Goal: Task Accomplishment & Management: Manage account settings

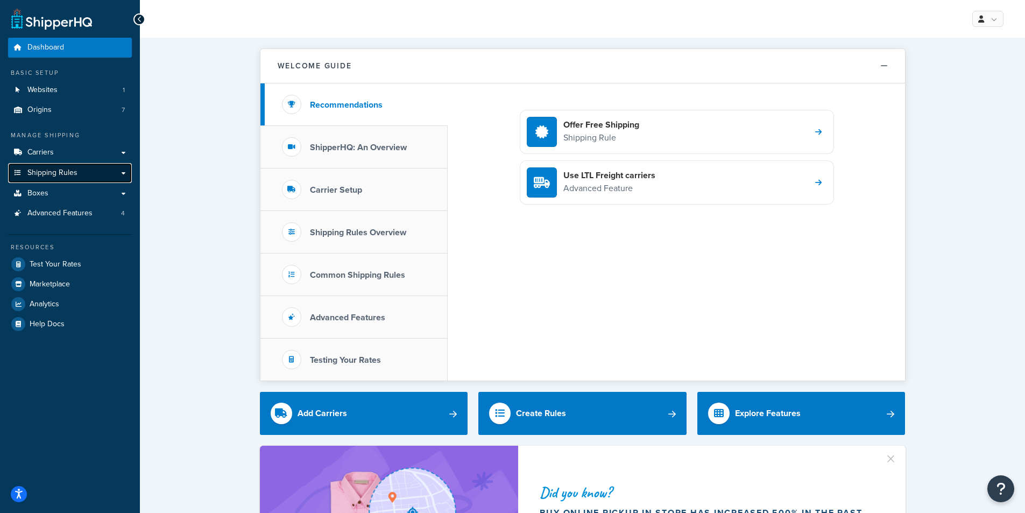
click at [53, 170] on span "Shipping Rules" at bounding box center [52, 172] width 50 height 9
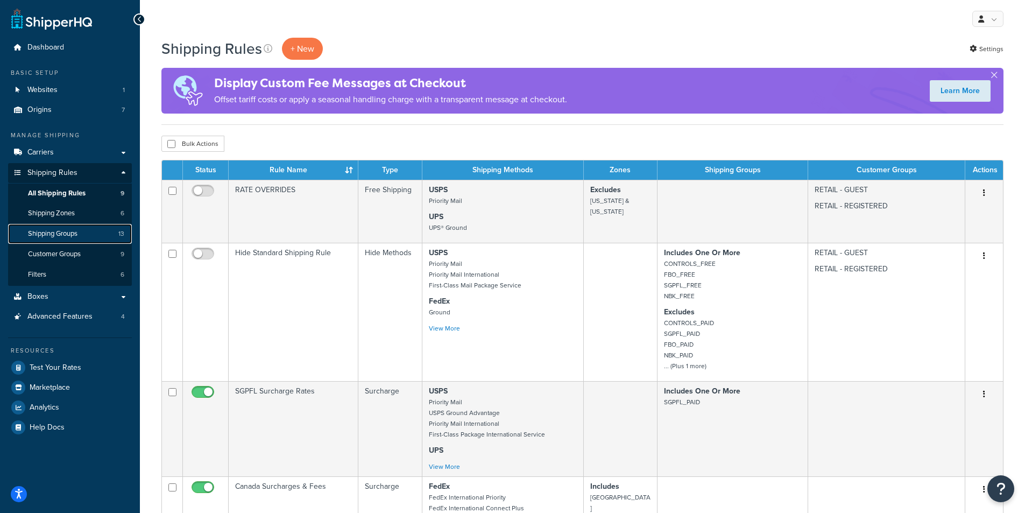
click at [59, 232] on span "Shipping Groups" at bounding box center [53, 233] width 50 height 9
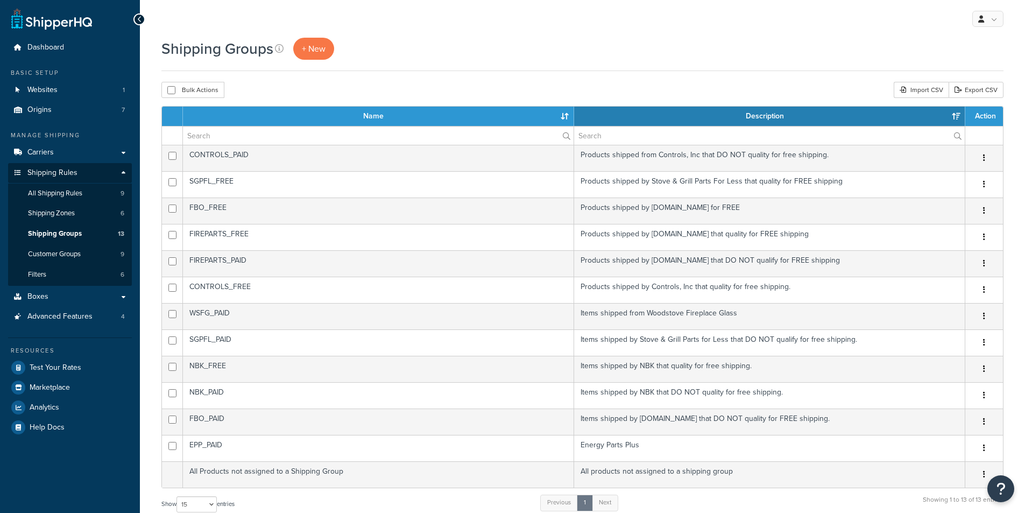
select select "15"
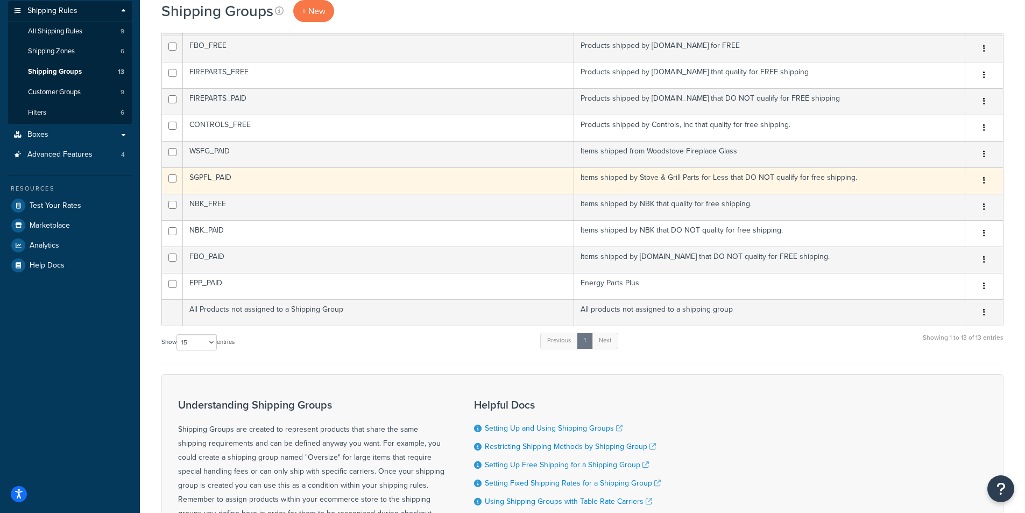
scroll to position [161, 0]
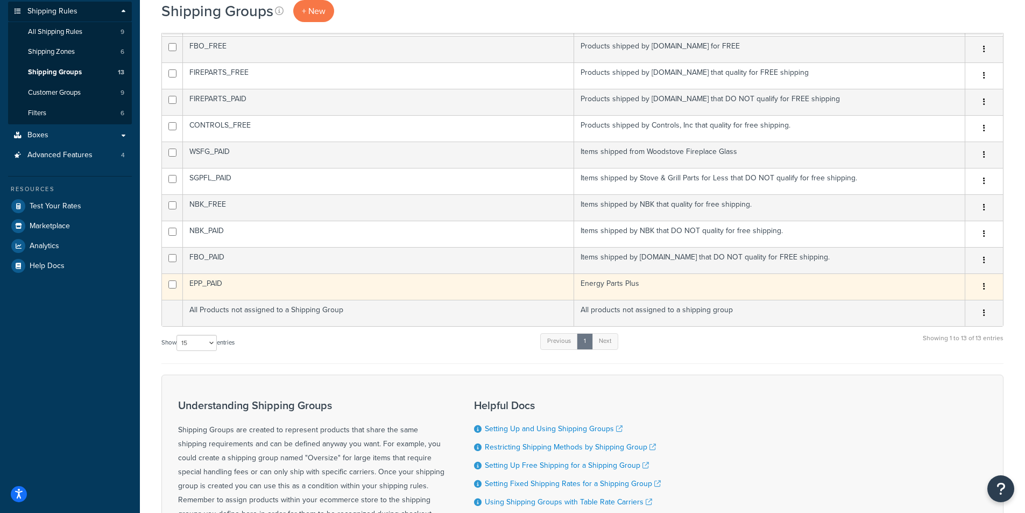
click at [208, 292] on td "EPP_PAID" at bounding box center [378, 286] width 391 height 26
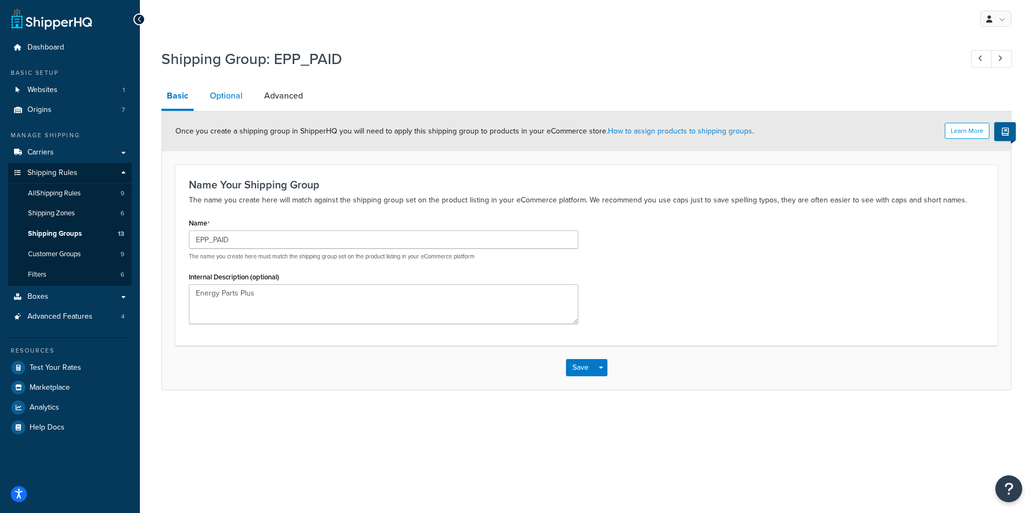
click at [235, 101] on link "Optional" at bounding box center [226, 96] width 44 height 26
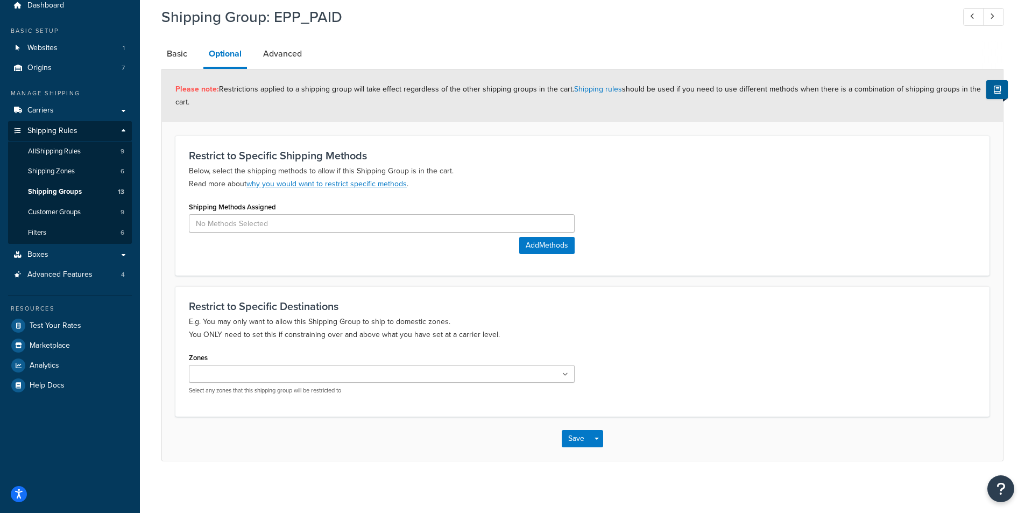
scroll to position [44, 0]
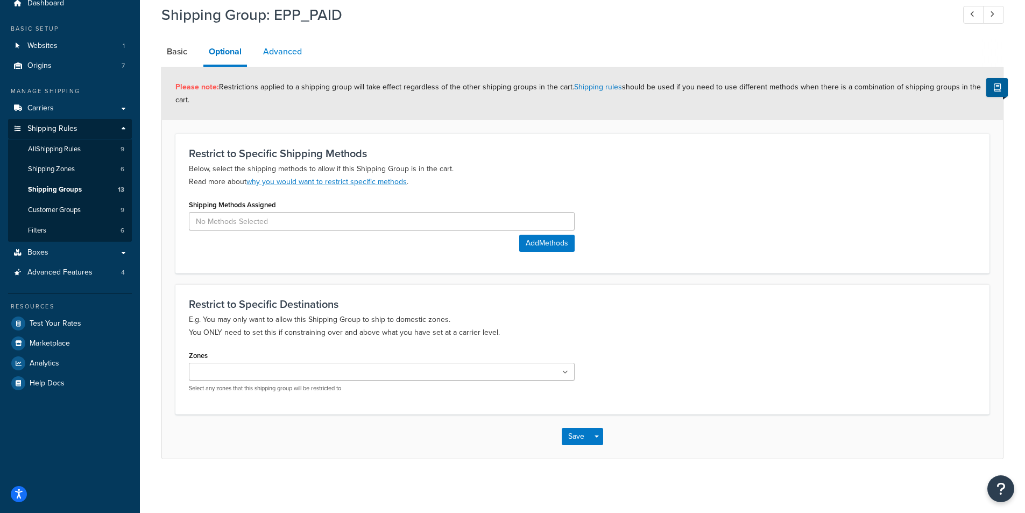
click at [297, 50] on link "Advanced" at bounding box center [283, 52] width 50 height 26
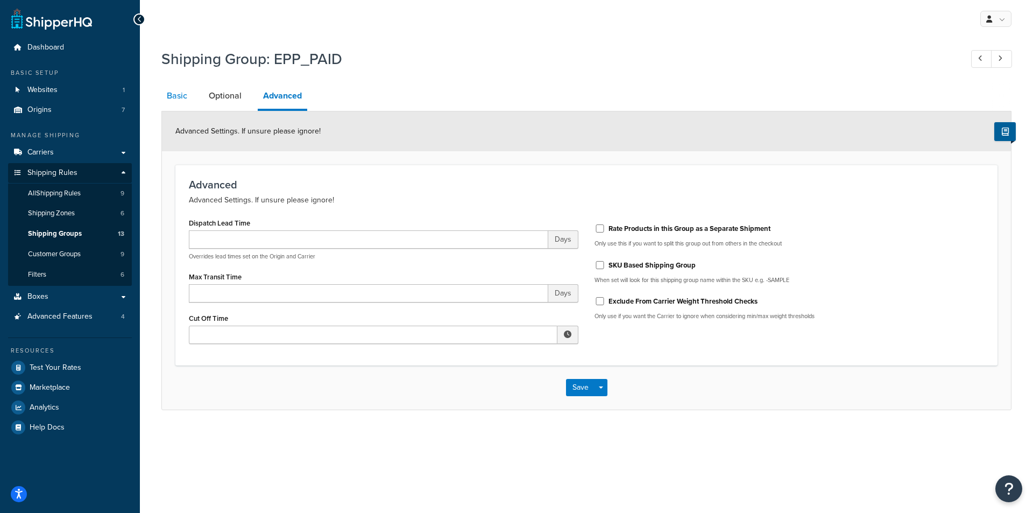
click at [185, 95] on link "Basic" at bounding box center [176, 96] width 31 height 26
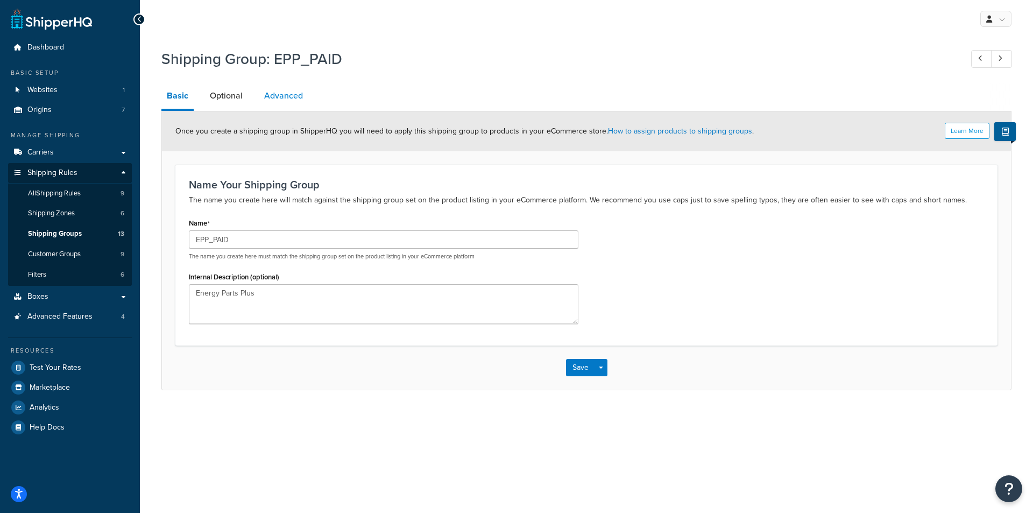
click at [280, 91] on link "Advanced" at bounding box center [284, 96] width 50 height 26
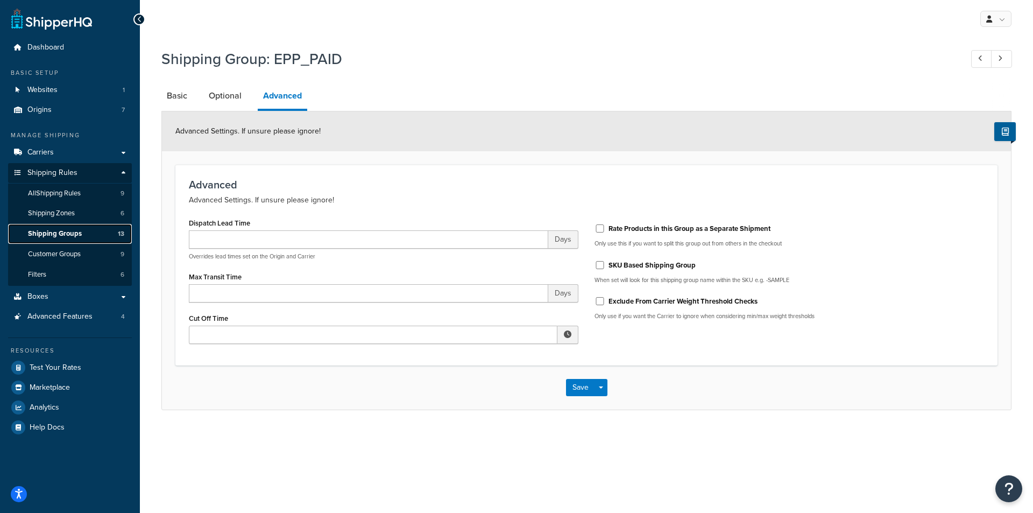
click at [47, 232] on span "Shipping Groups" at bounding box center [55, 233] width 54 height 9
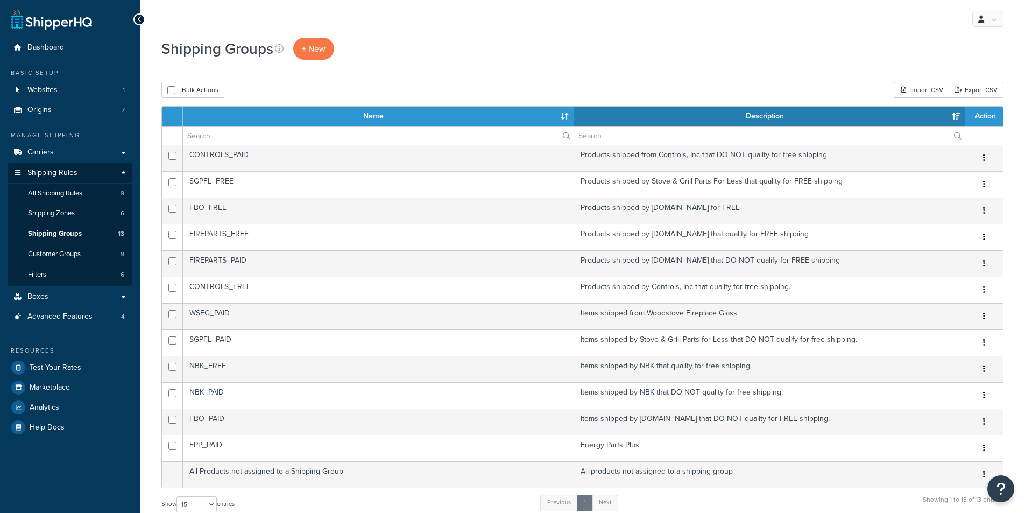
select select "15"
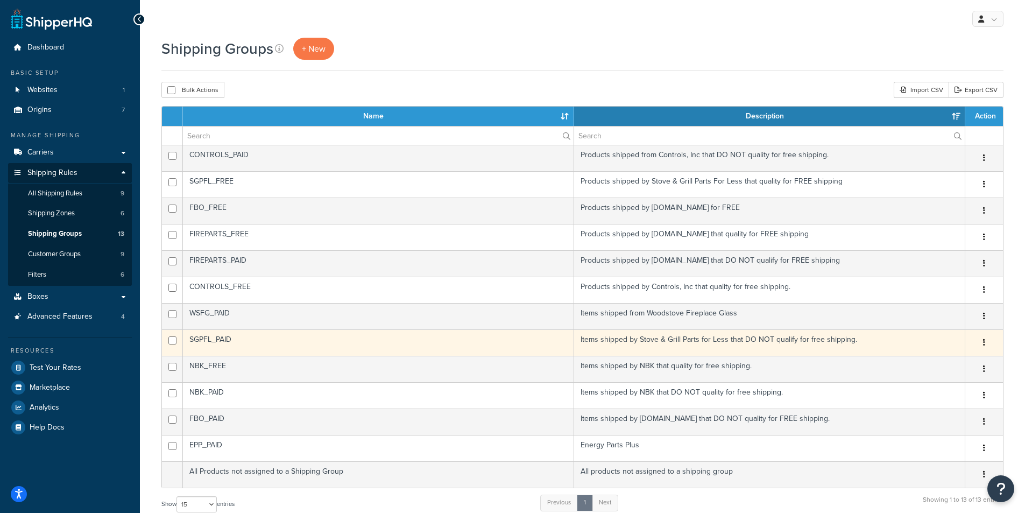
click at [206, 340] on td "SGPFL_PAID" at bounding box center [378, 342] width 391 height 26
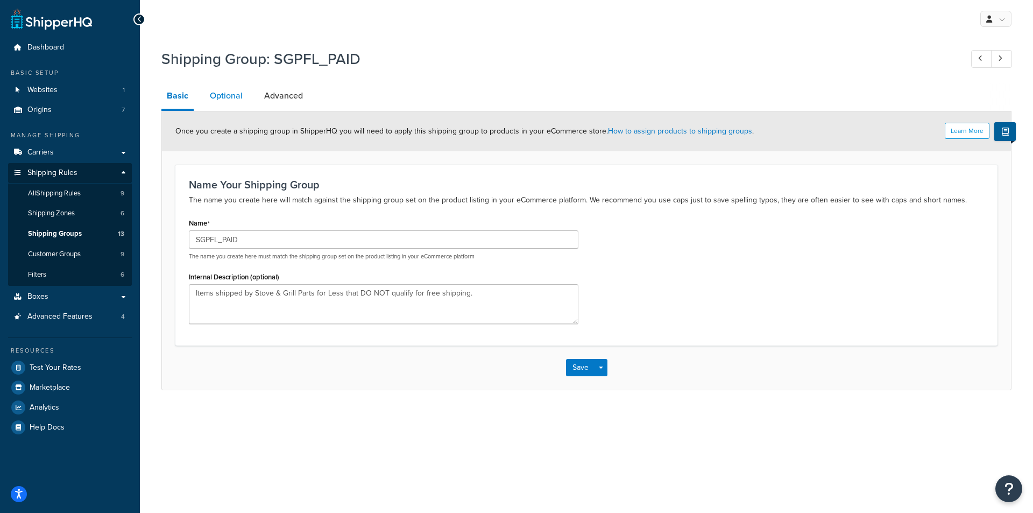
click at [236, 99] on link "Optional" at bounding box center [226, 96] width 44 height 26
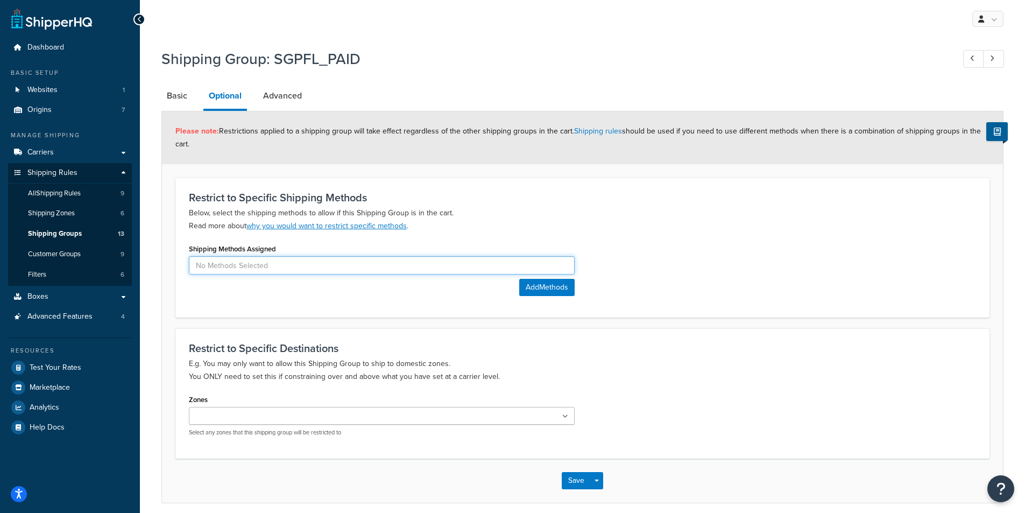
click at [225, 265] on input at bounding box center [382, 265] width 386 height 18
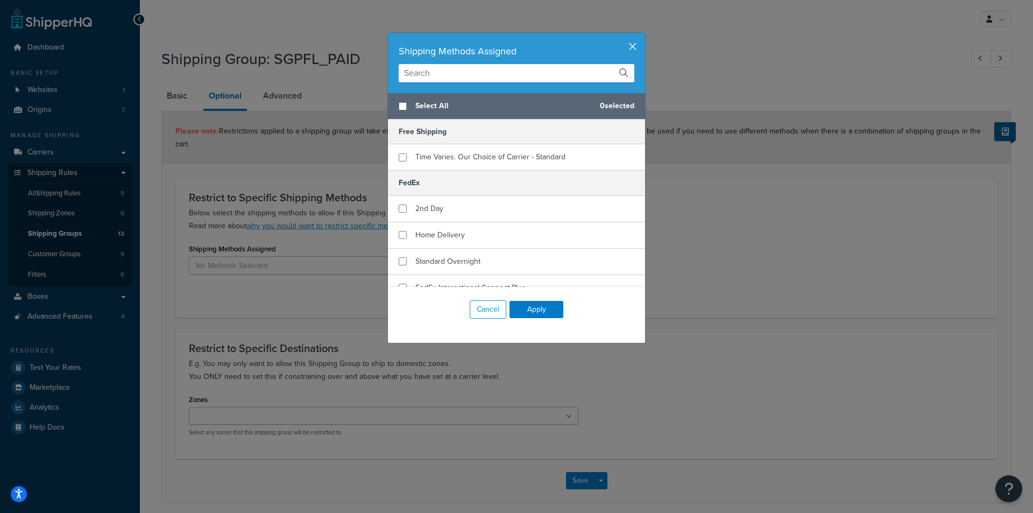
click at [643, 36] on button "button" at bounding box center [644, 34] width 3 height 3
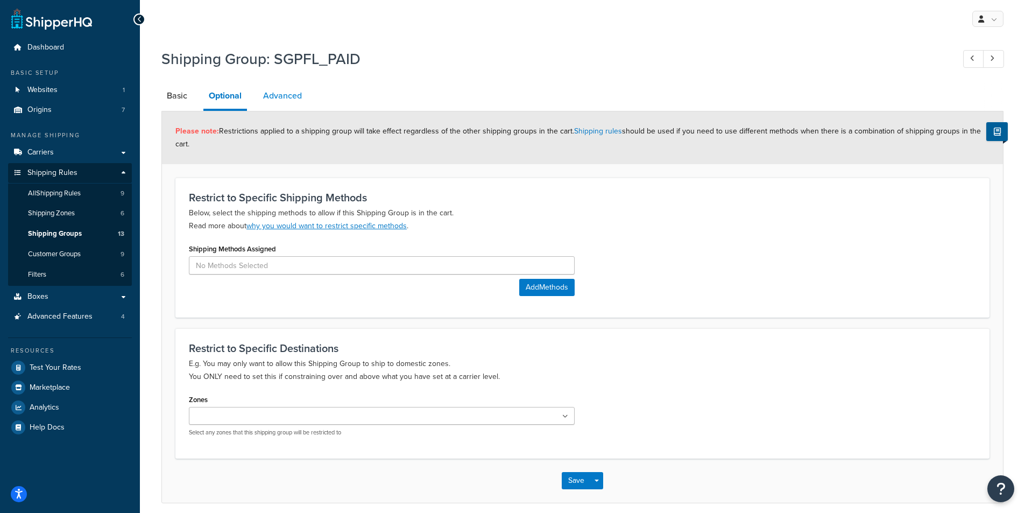
click at [296, 99] on link "Advanced" at bounding box center [283, 96] width 50 height 26
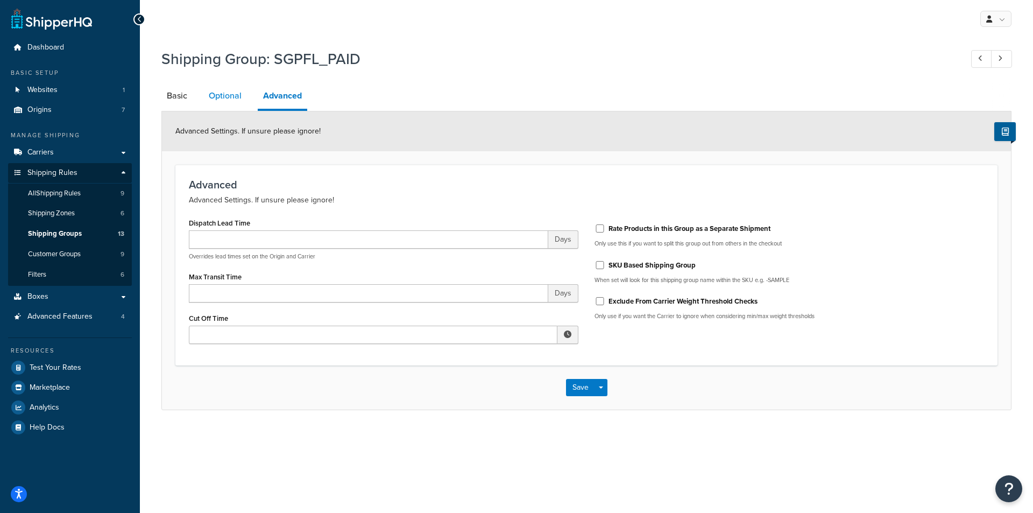
click at [224, 95] on link "Optional" at bounding box center [225, 96] width 44 height 26
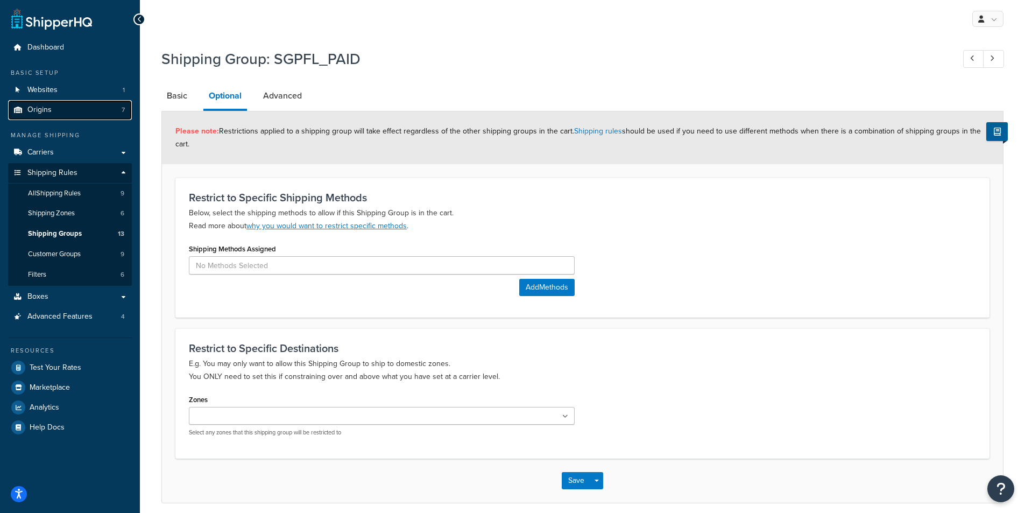
click at [46, 111] on span "Origins" at bounding box center [39, 109] width 24 height 9
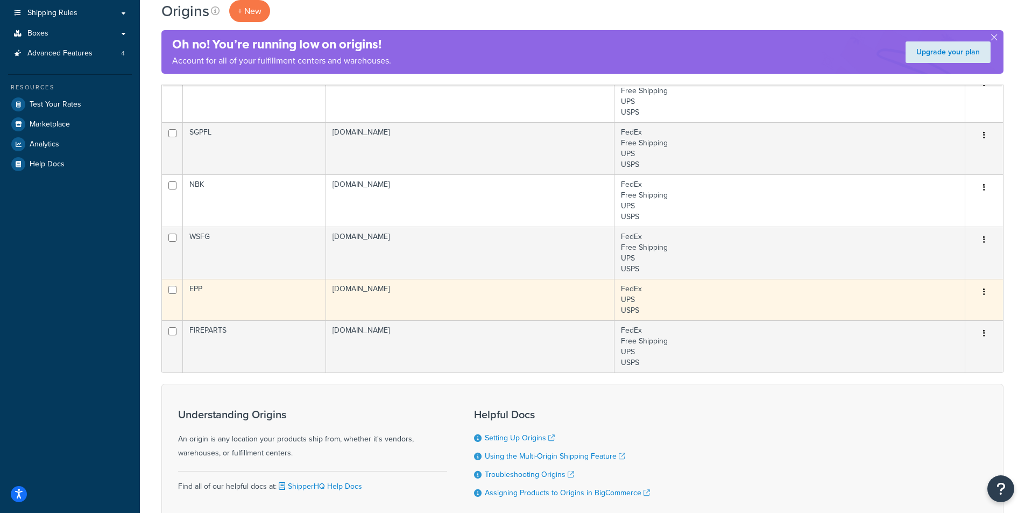
scroll to position [160, 0]
click at [984, 291] on icon "button" at bounding box center [984, 291] width 2 height 8
click at [948, 330] on link "Duplicate" at bounding box center [948, 334] width 85 height 22
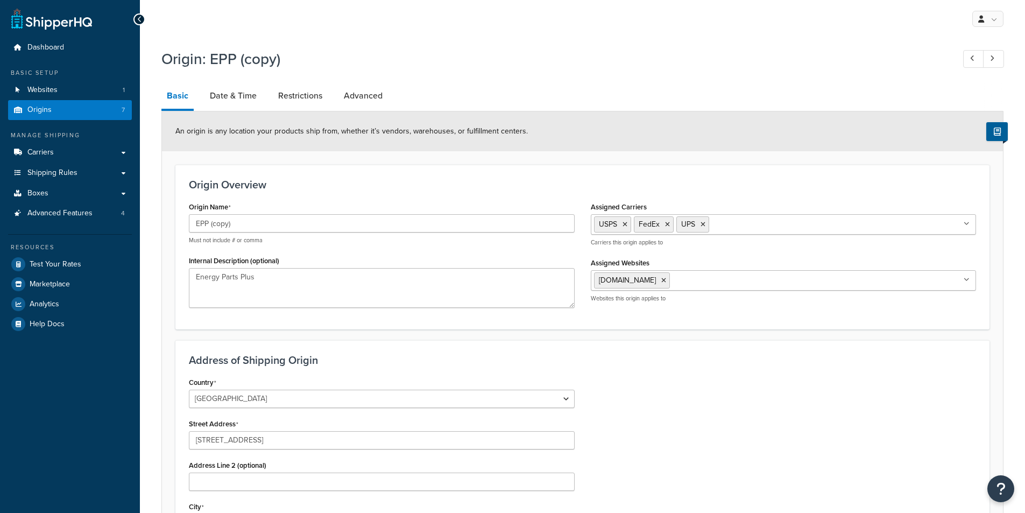
select select "26"
click at [242, 222] on input "EPP (copy)" at bounding box center [382, 223] width 386 height 18
type input "WPP"
click at [267, 279] on textarea "Energy Parts Plus" at bounding box center [382, 288] width 386 height 40
drag, startPoint x: 163, startPoint y: 274, endPoint x: 131, endPoint y: 272, distance: 31.3
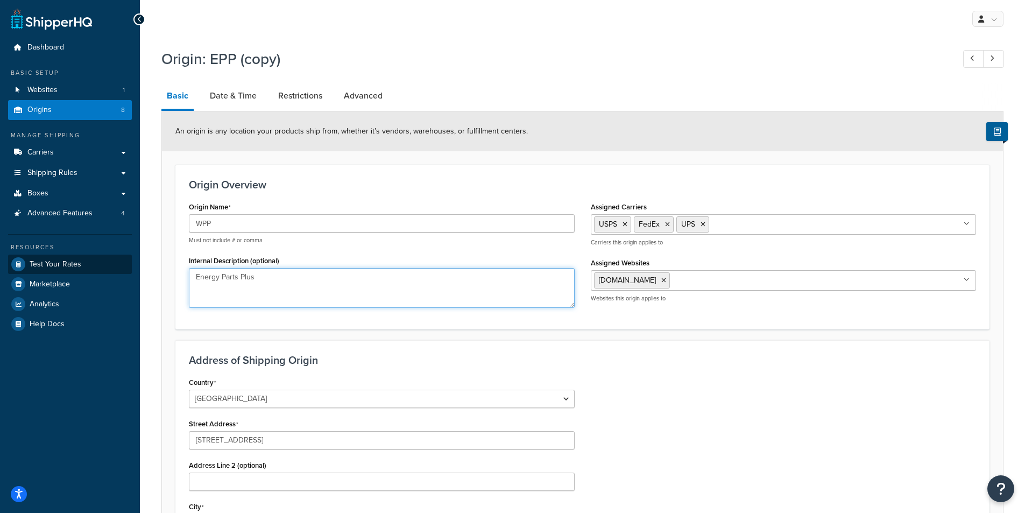
click at [131, 272] on div "Dashboard Basic Setup Websites 1 Origins 8 Manage Shipping Carriers Carriers Al…" at bounding box center [512, 379] width 1025 height 759
type textarea "w"
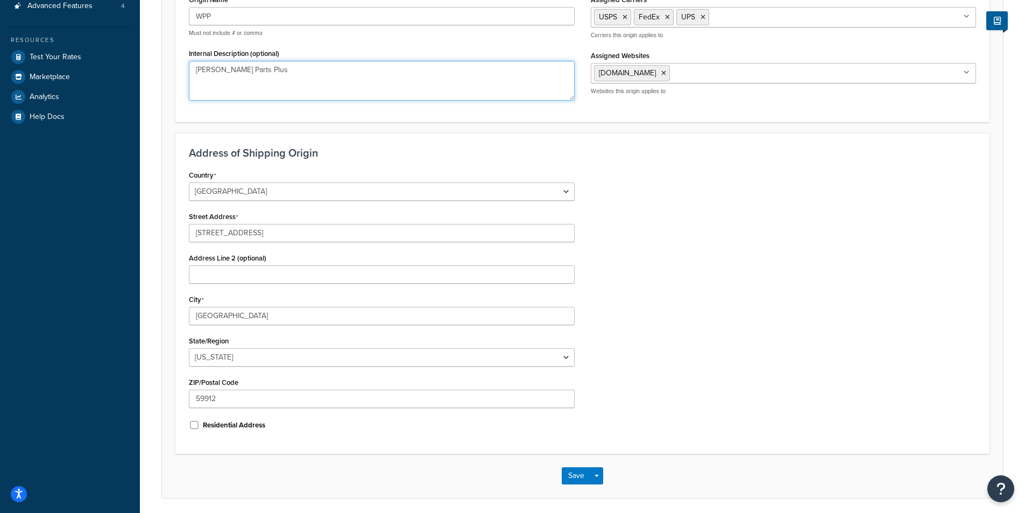
scroll to position [246, 0]
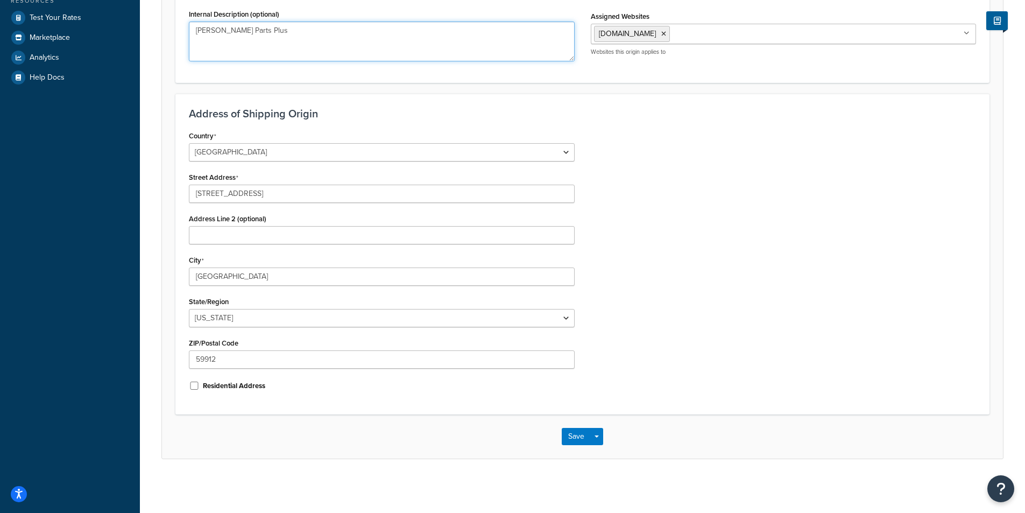
type textarea "Woodman's Parts Plus"
drag, startPoint x: 260, startPoint y: 194, endPoint x: 185, endPoint y: 194, distance: 74.8
click at [185, 194] on div "Country United States United Kingdom Afghanistan Åland Islands Albania Algeria …" at bounding box center [382, 264] width 402 height 273
type input "587 Pine River Pond Rd"
type input "East Wakefield"
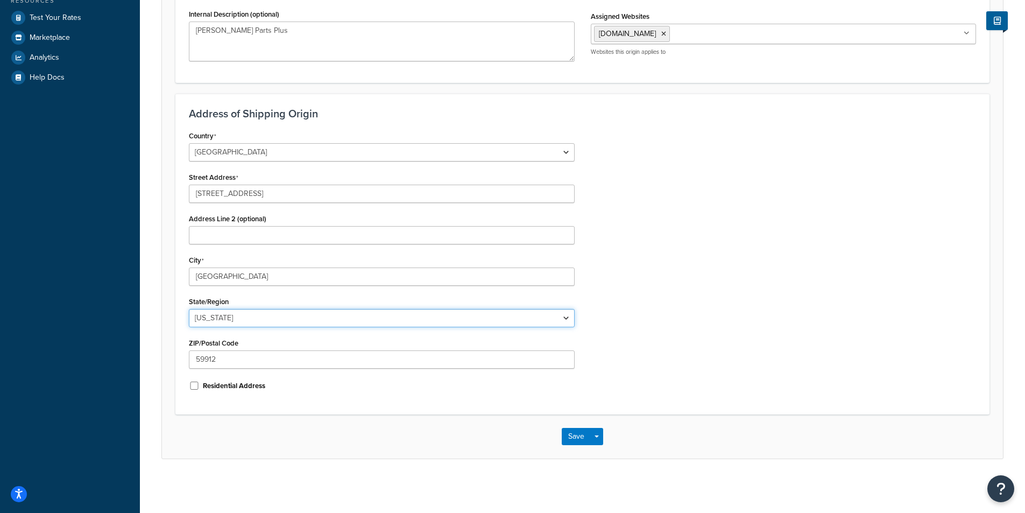
select select "29"
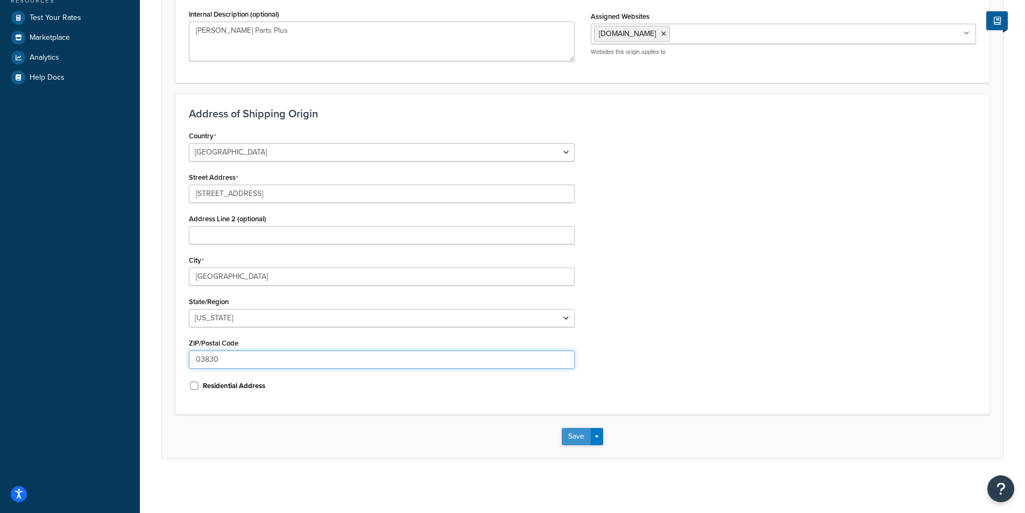
type input "03830"
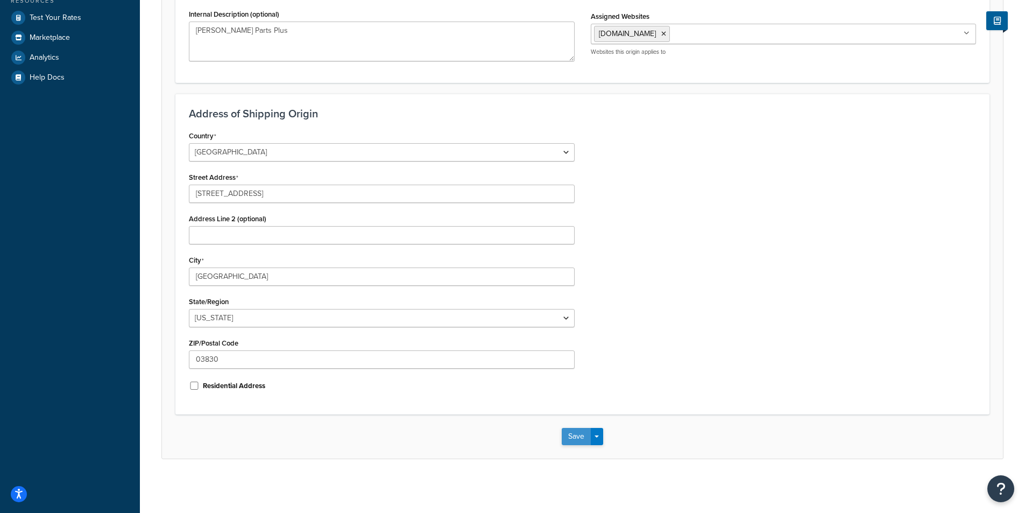
click at [569, 437] on button "Save" at bounding box center [576, 436] width 29 height 17
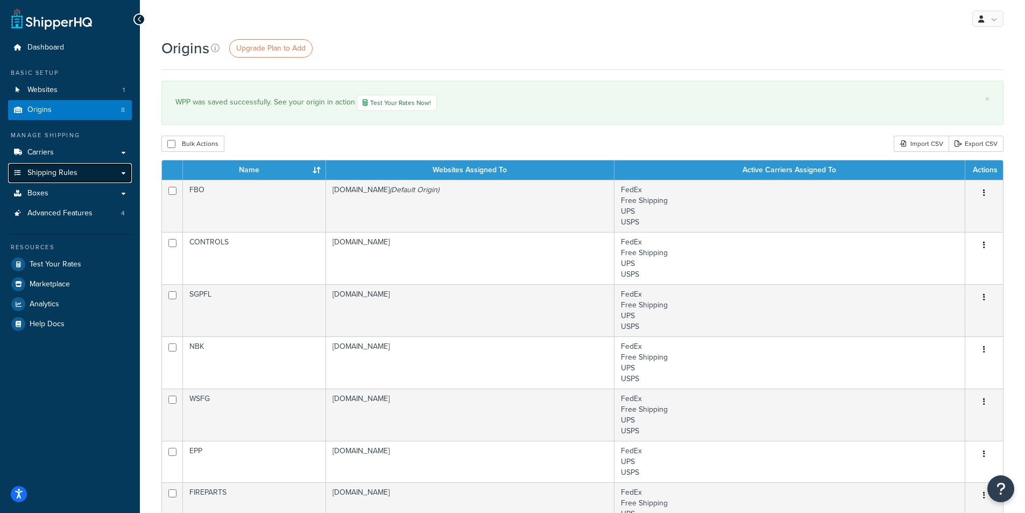
click at [46, 174] on span "Shipping Rules" at bounding box center [52, 172] width 50 height 9
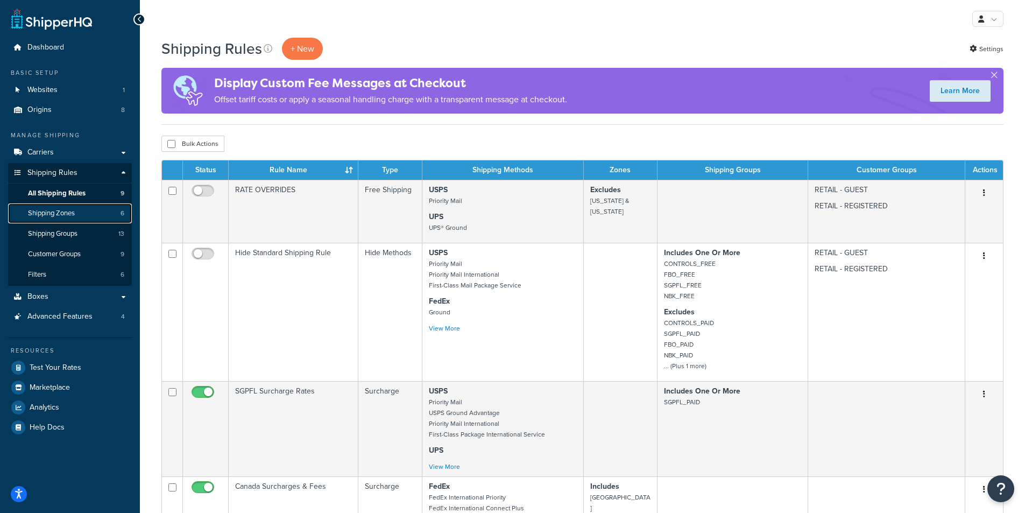
click at [59, 213] on span "Shipping Zones" at bounding box center [51, 213] width 47 height 9
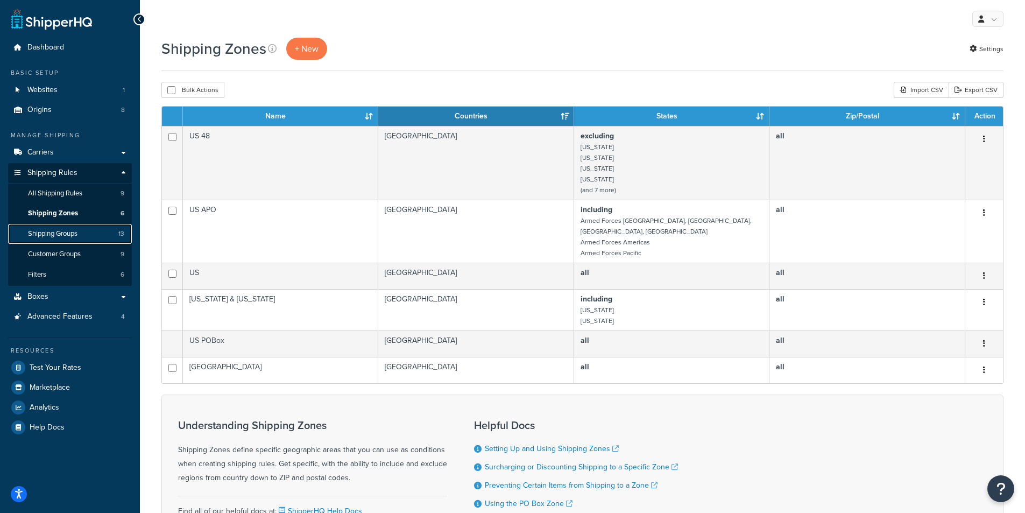
click at [51, 236] on span "Shipping Groups" at bounding box center [53, 233] width 50 height 9
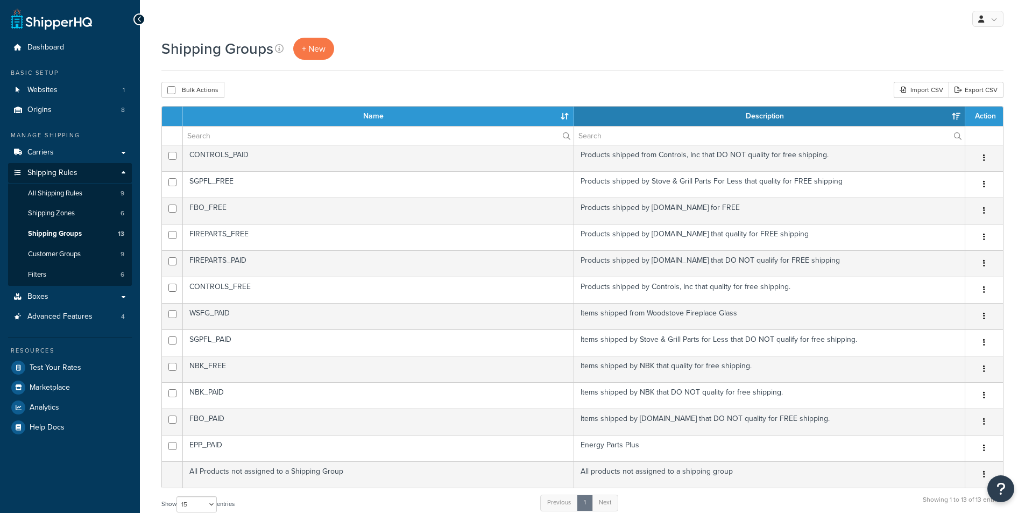
select select "15"
click at [47, 254] on span "Customer Groups" at bounding box center [54, 254] width 53 height 9
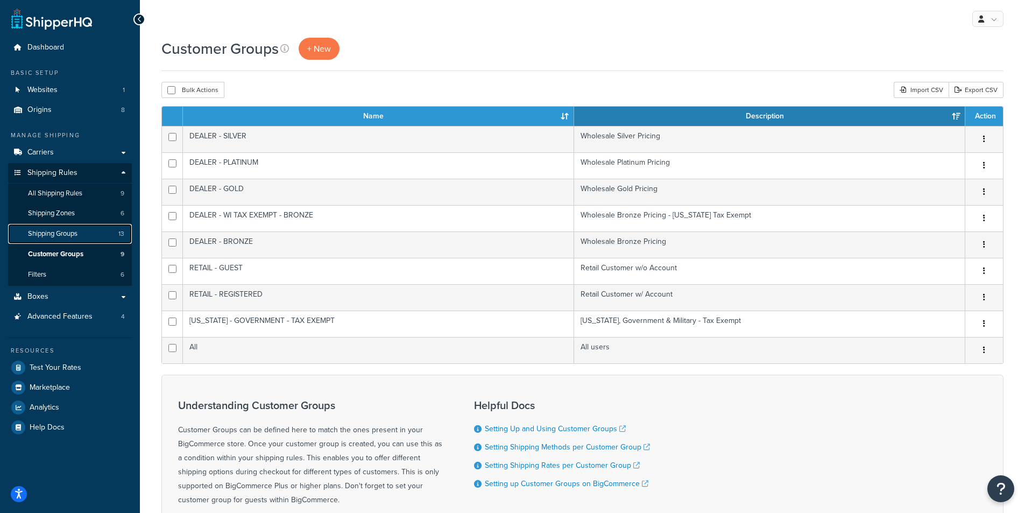
click at [48, 236] on span "Shipping Groups" at bounding box center [53, 233] width 50 height 9
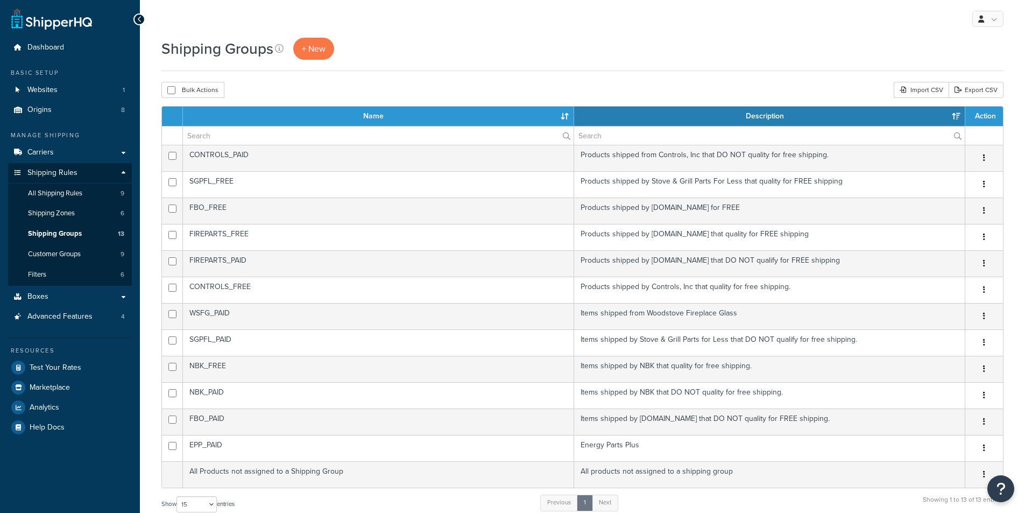
select select "15"
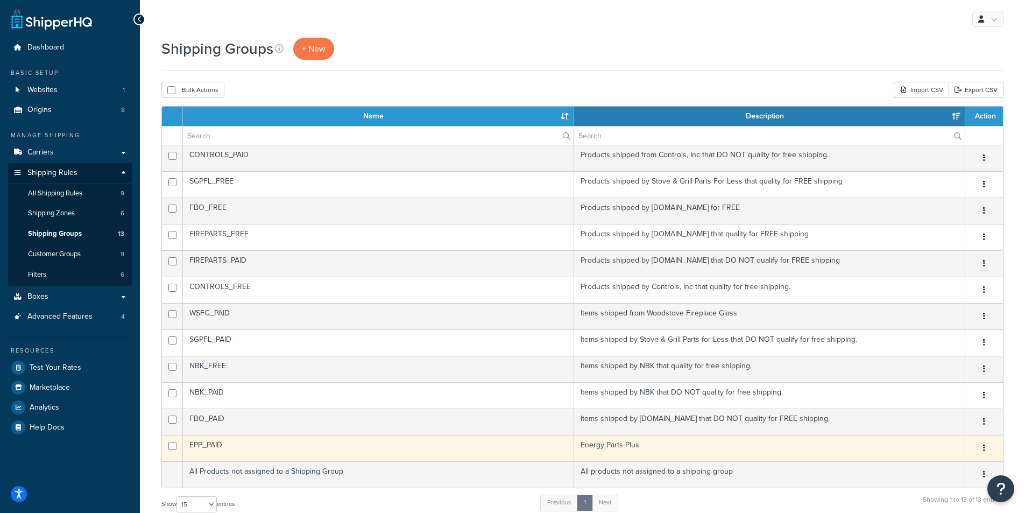
click at [981, 449] on button "button" at bounding box center [984, 448] width 15 height 17
click at [915, 489] on link "Duplicate" at bounding box center [940, 492] width 85 height 22
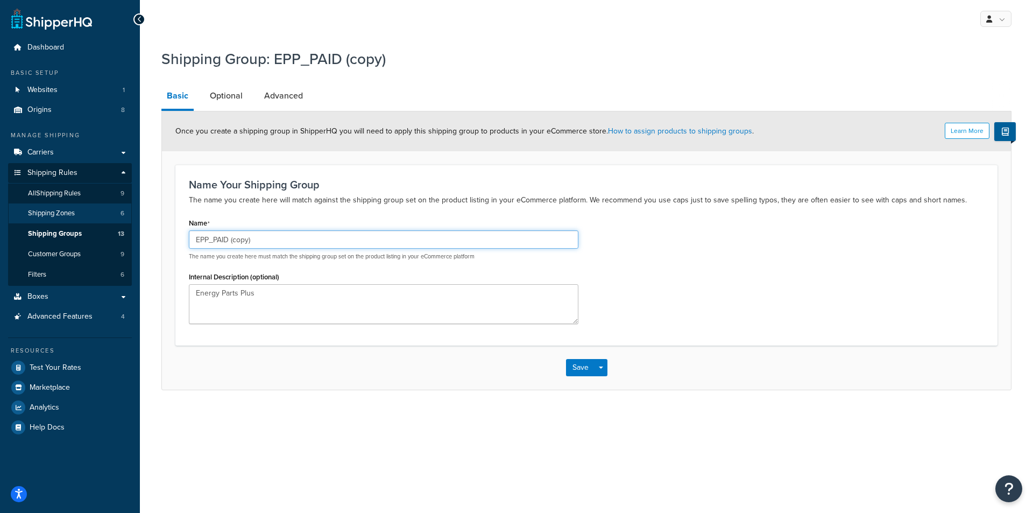
drag, startPoint x: 257, startPoint y: 241, endPoint x: 76, endPoint y: 223, distance: 181.1
click at [80, 224] on div "Dashboard Basic Setup Websites 1 Origins 8 Manage Shipping Carriers Carriers Al…" at bounding box center [516, 256] width 1033 height 513
type input "w"
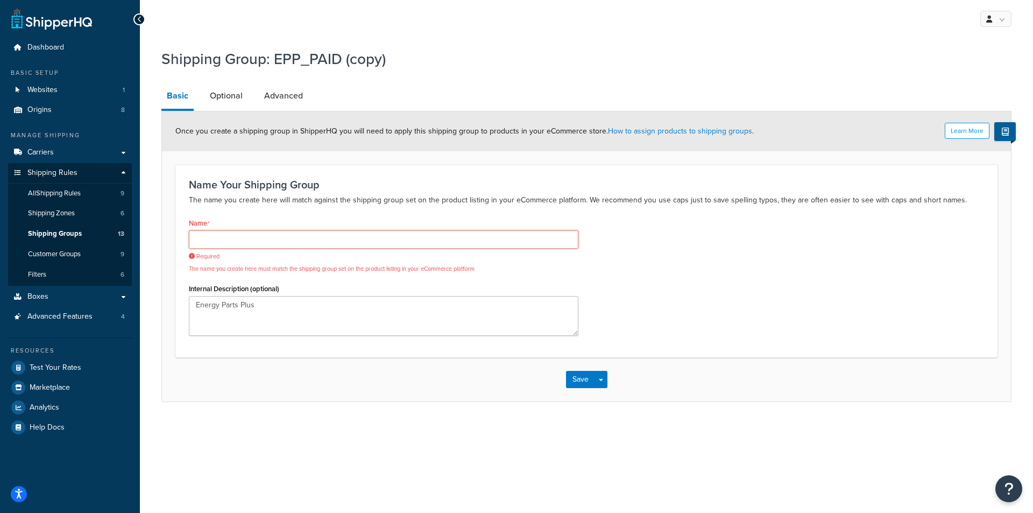
click at [226, 238] on input "Name" at bounding box center [384, 239] width 390 height 18
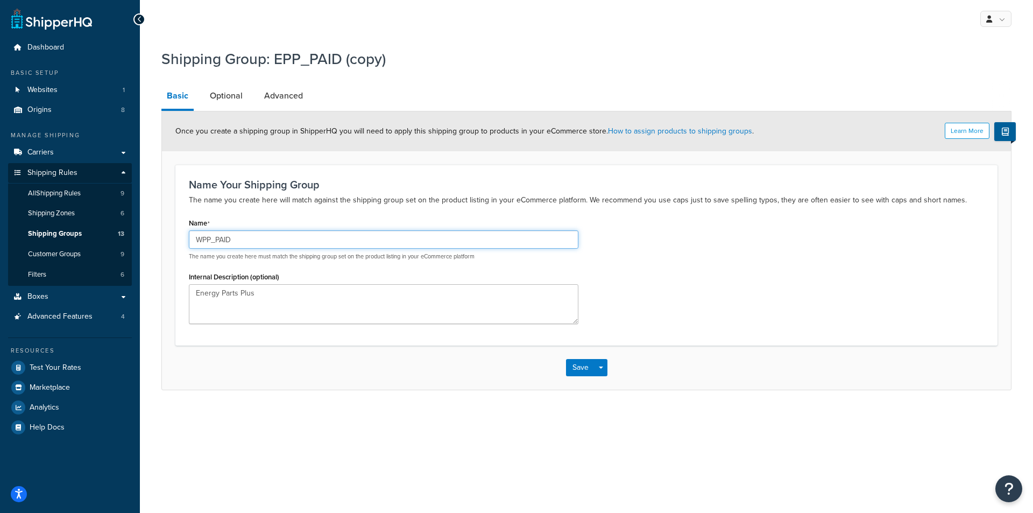
type input "WPP_PAID"
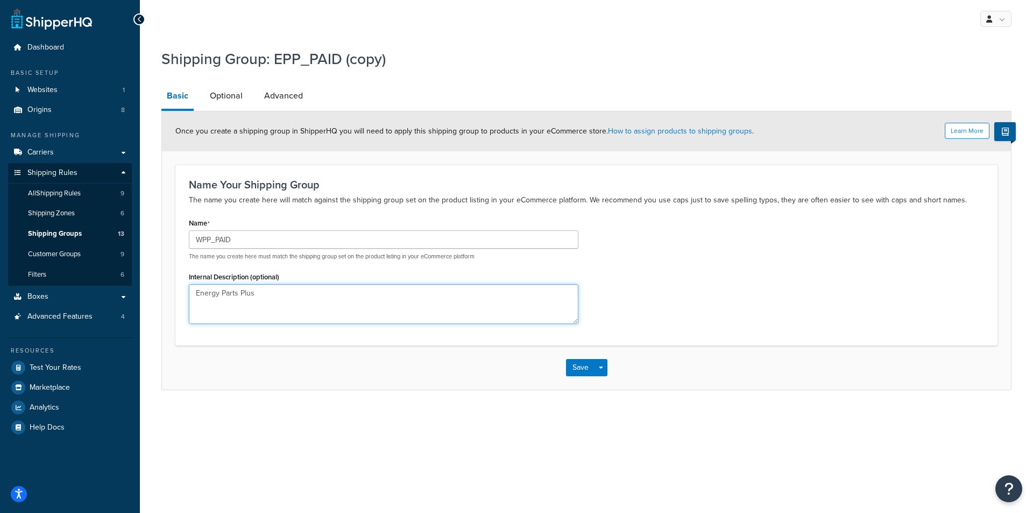
drag, startPoint x: 257, startPoint y: 294, endPoint x: 167, endPoint y: 286, distance: 90.2
click at [167, 286] on form "Learn More Once you create a shipping group in ShipperHQ you will need to apply…" at bounding box center [586, 250] width 849 height 278
type textarea "Woodman's Parts Plus"
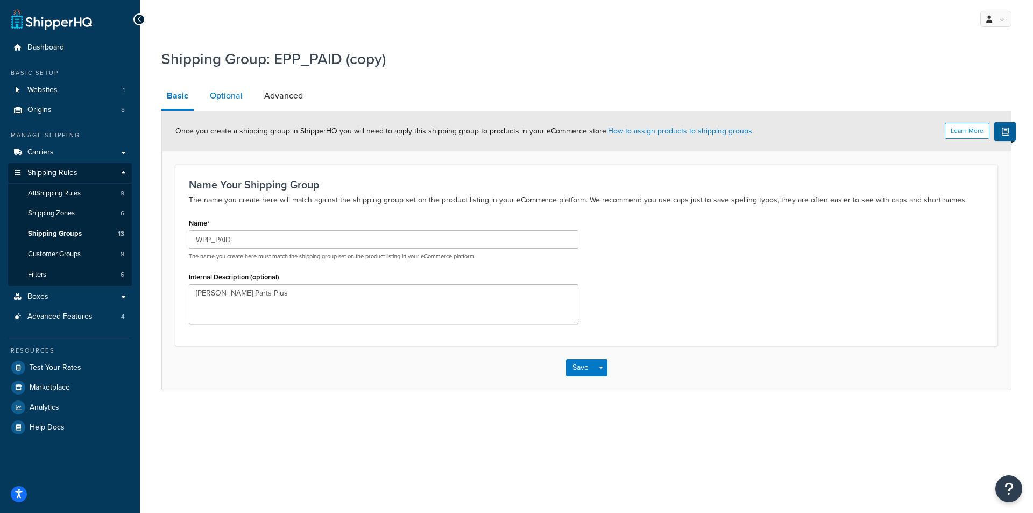
click at [223, 89] on link "Optional" at bounding box center [226, 96] width 44 height 26
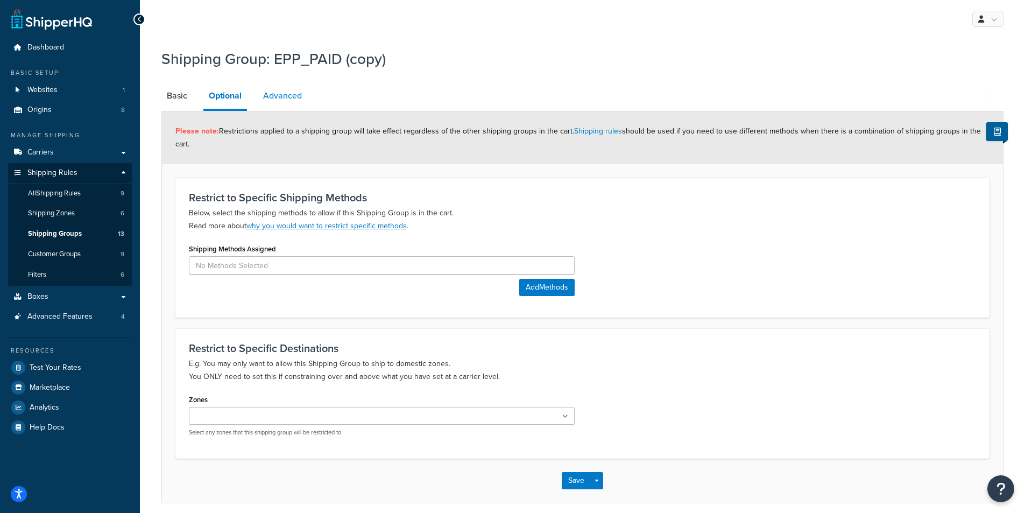
click at [276, 91] on link "Advanced" at bounding box center [283, 96] width 50 height 26
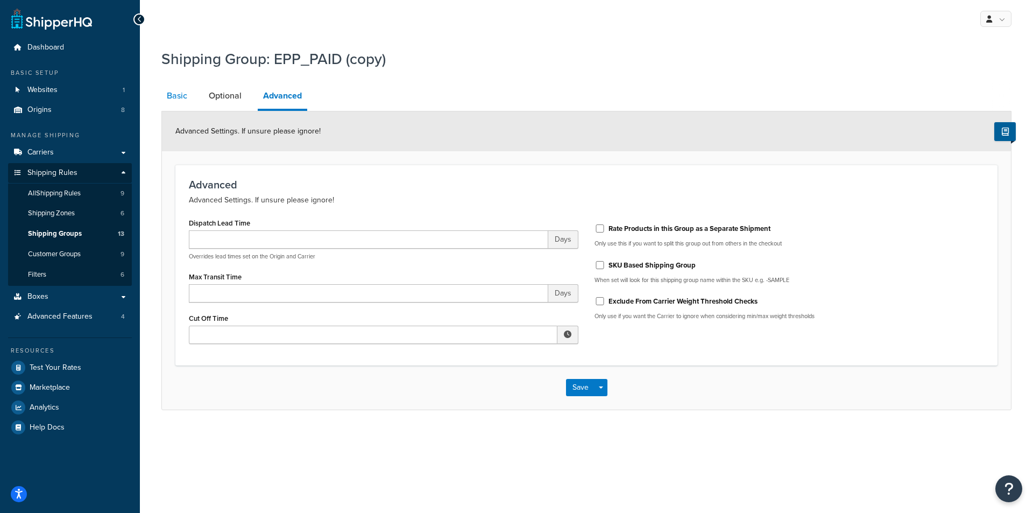
click at [180, 97] on link "Basic" at bounding box center [176, 96] width 31 height 26
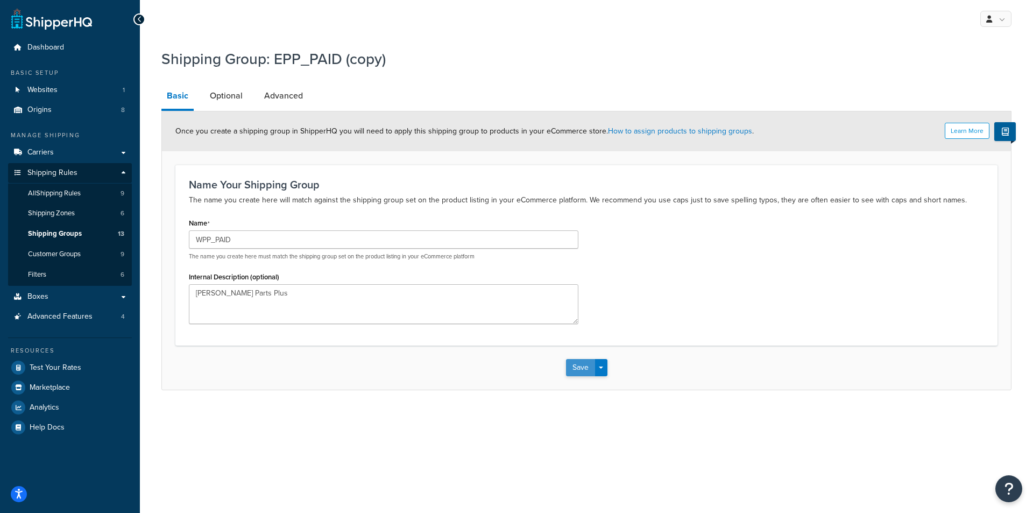
click at [582, 367] on button "Save" at bounding box center [580, 367] width 29 height 17
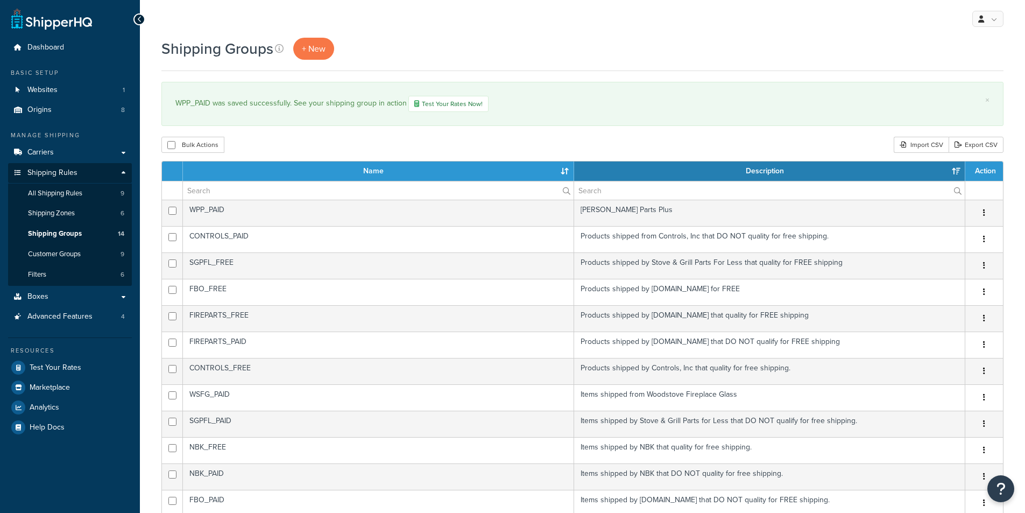
select select "15"
click at [140, 19] on icon at bounding box center [139, 20] width 5 height 8
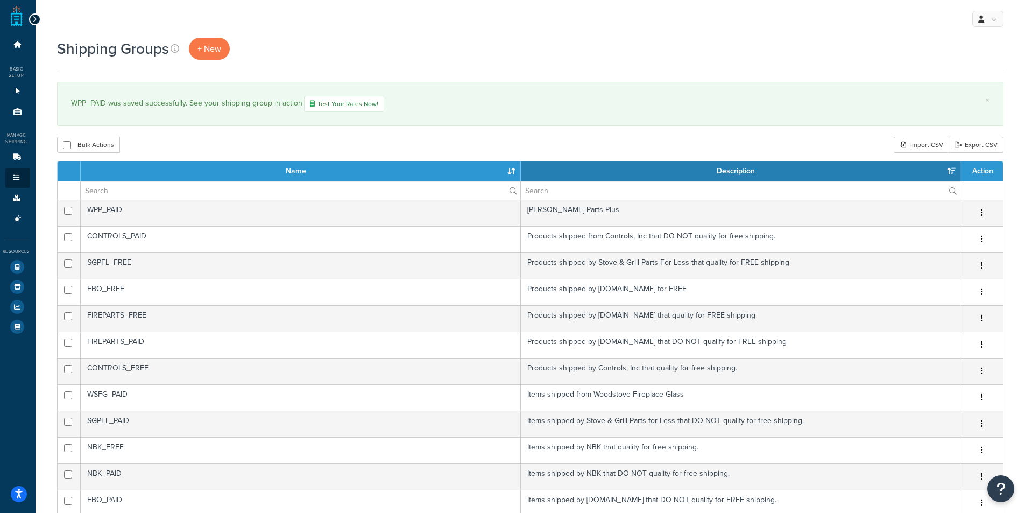
click at [34, 19] on icon at bounding box center [34, 20] width 5 height 8
